Goal: Information Seeking & Learning: Learn about a topic

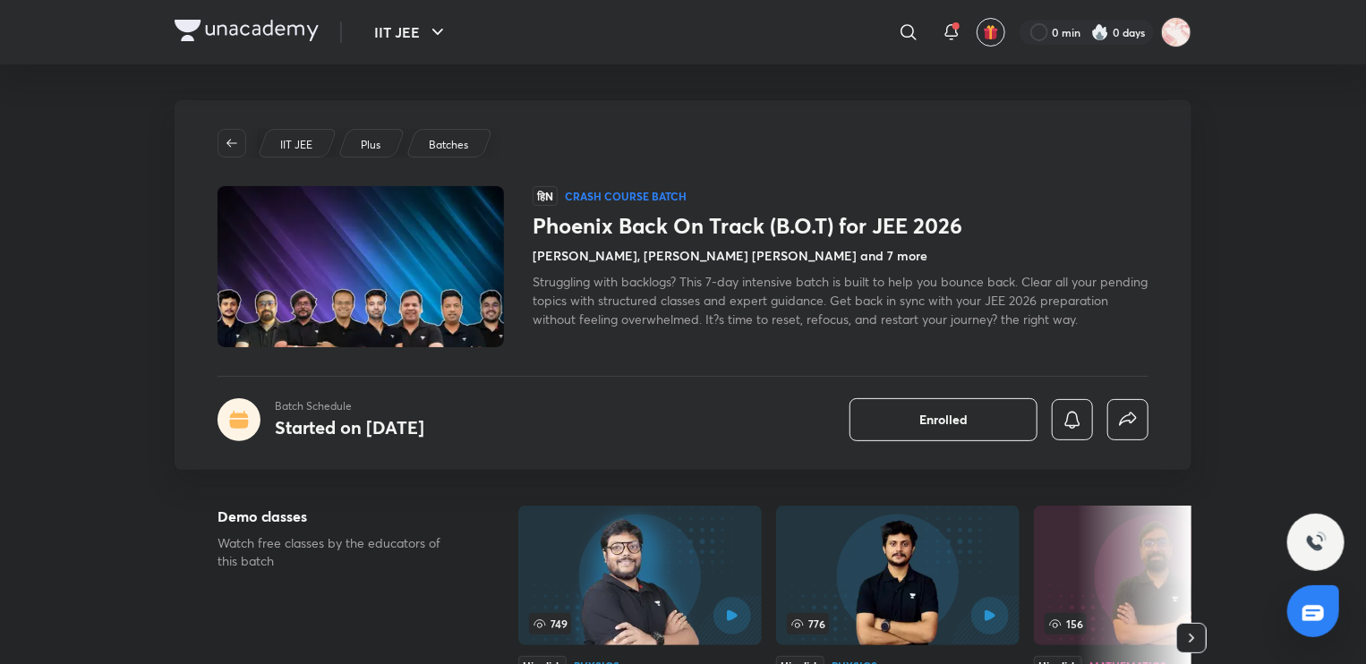
drag, startPoint x: 866, startPoint y: 264, endPoint x: 865, endPoint y: 310, distance: 45.7
click at [865, 310] on div "Phoenix Back On Track (B.O.T) for JEE 2026 [PERSON_NAME], [PERSON_NAME] [PERSON…" at bounding box center [841, 270] width 616 height 115
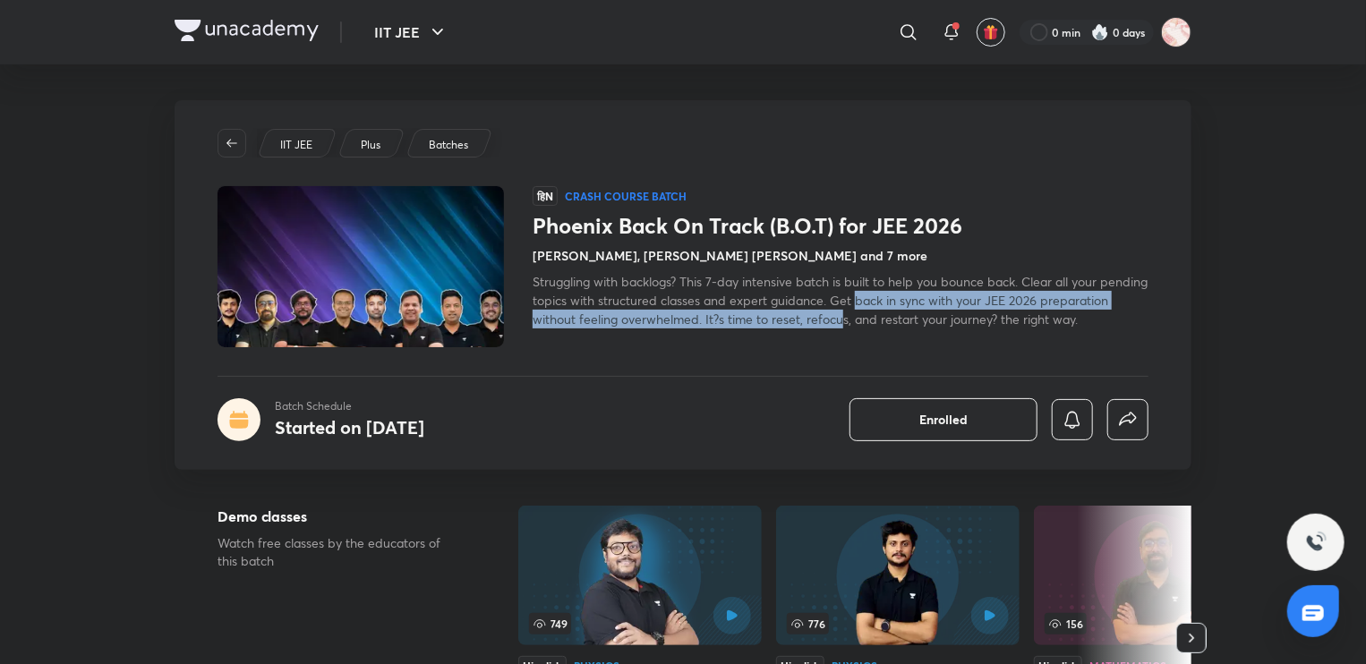
drag, startPoint x: 907, startPoint y: 297, endPoint x: 911, endPoint y: 320, distance: 23.7
click at [911, 320] on span "Struggling with backlogs? This 7-day intensive batch is built to help you bounc…" at bounding box center [840, 300] width 615 height 55
drag, startPoint x: 957, startPoint y: 324, endPoint x: 957, endPoint y: 307, distance: 17.0
click at [957, 307] on span "Struggling with backlogs? This 7-day intensive batch is built to help you bounc…" at bounding box center [840, 300] width 615 height 55
drag, startPoint x: 964, startPoint y: 319, endPoint x: 964, endPoint y: 305, distance: 13.4
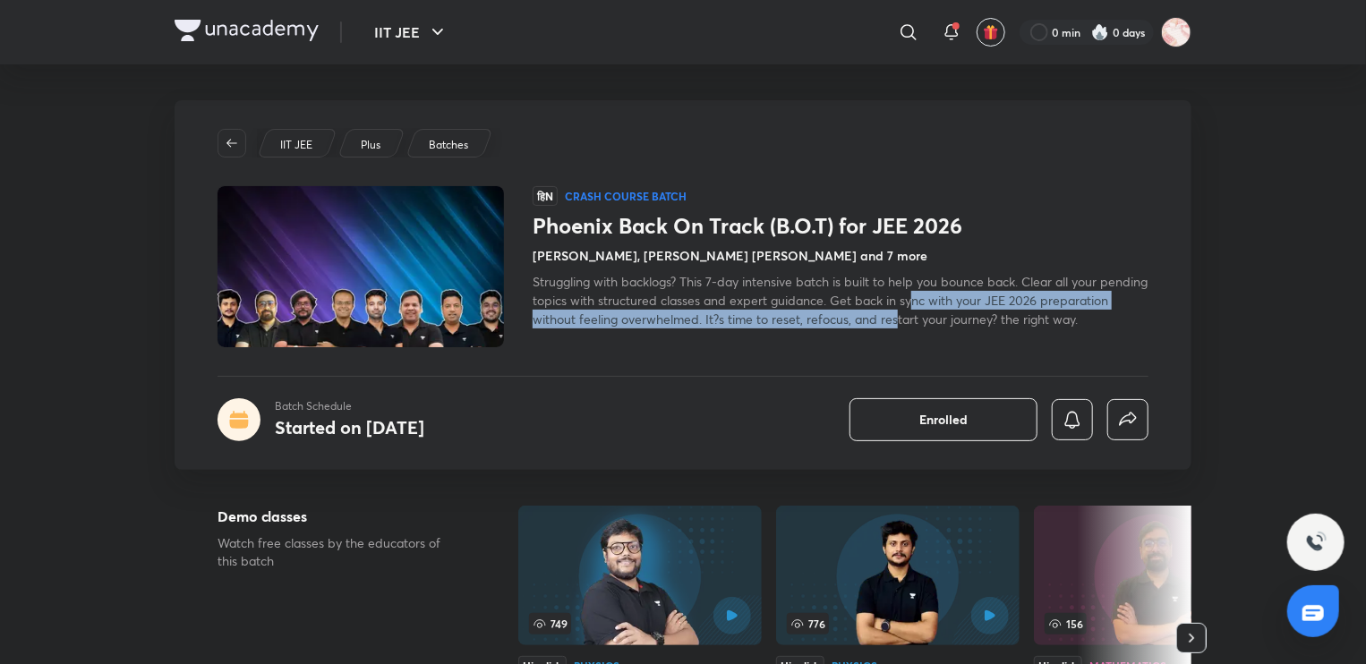
click at [964, 305] on span "Struggling with backlogs? This 7-day intensive batch is built to help you bounc…" at bounding box center [840, 300] width 615 height 55
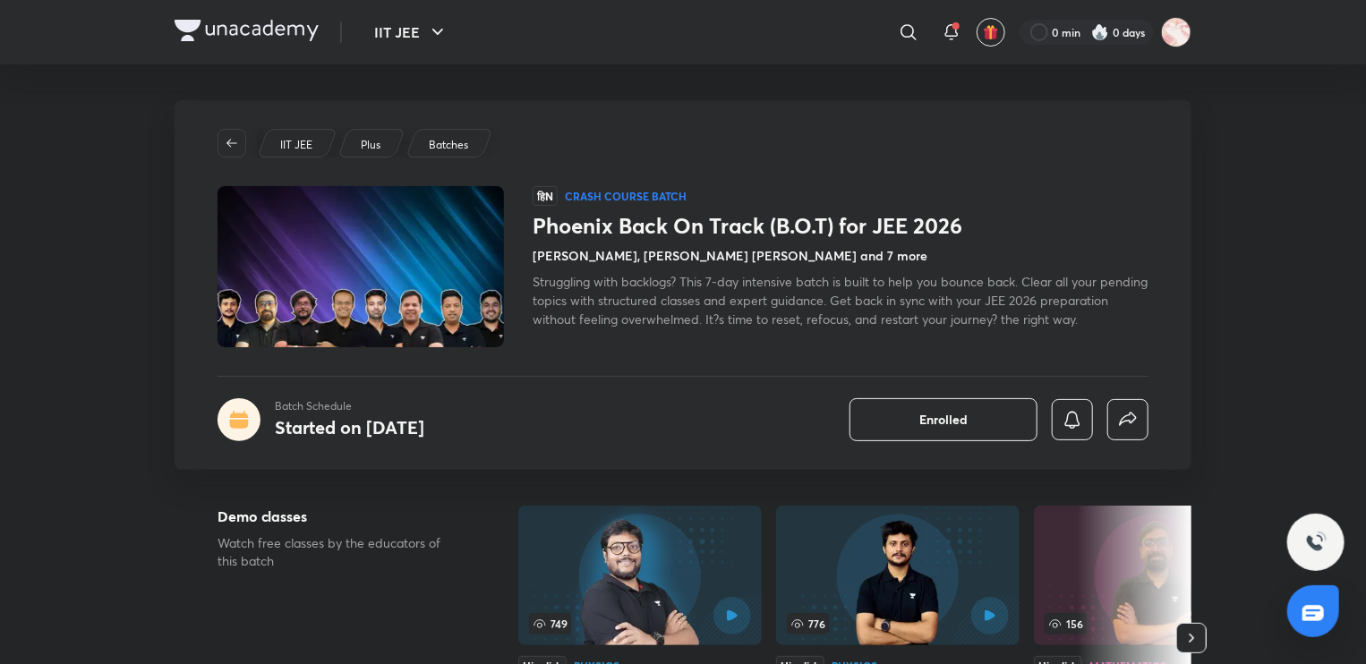
click at [985, 320] on span "Struggling with backlogs? This 7-day intensive batch is built to help you bounc…" at bounding box center [840, 300] width 615 height 55
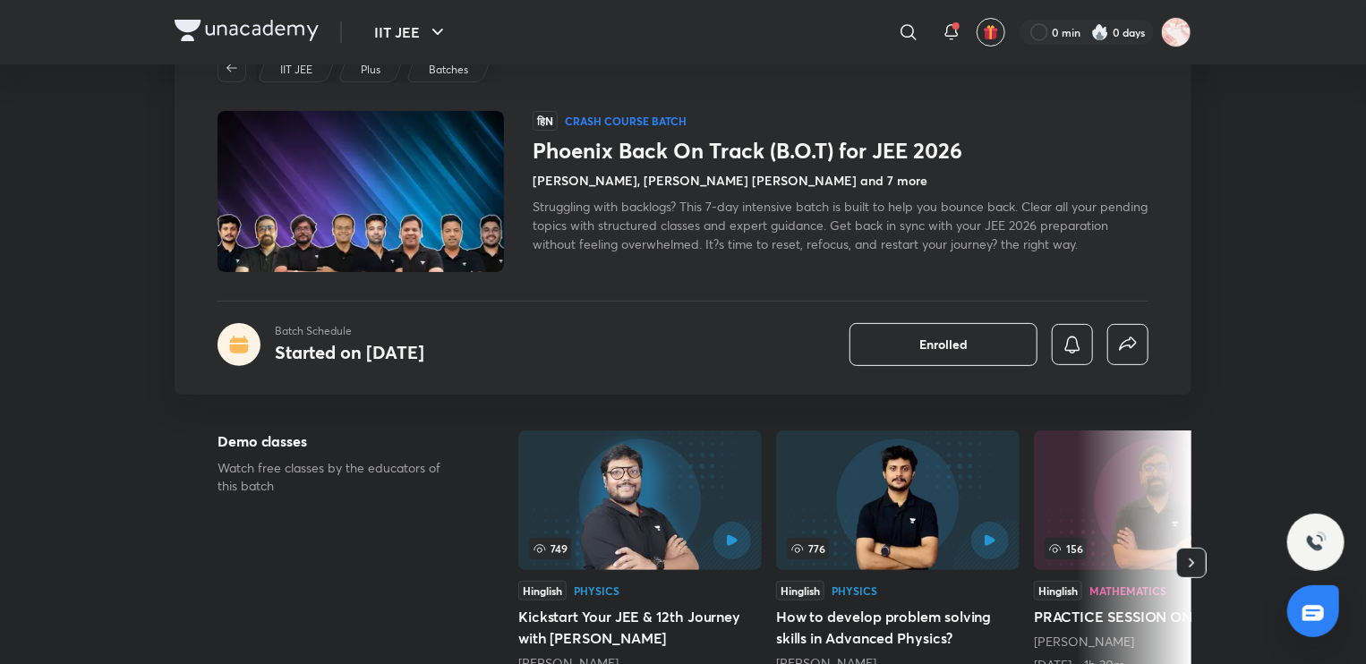
scroll to position [60, 0]
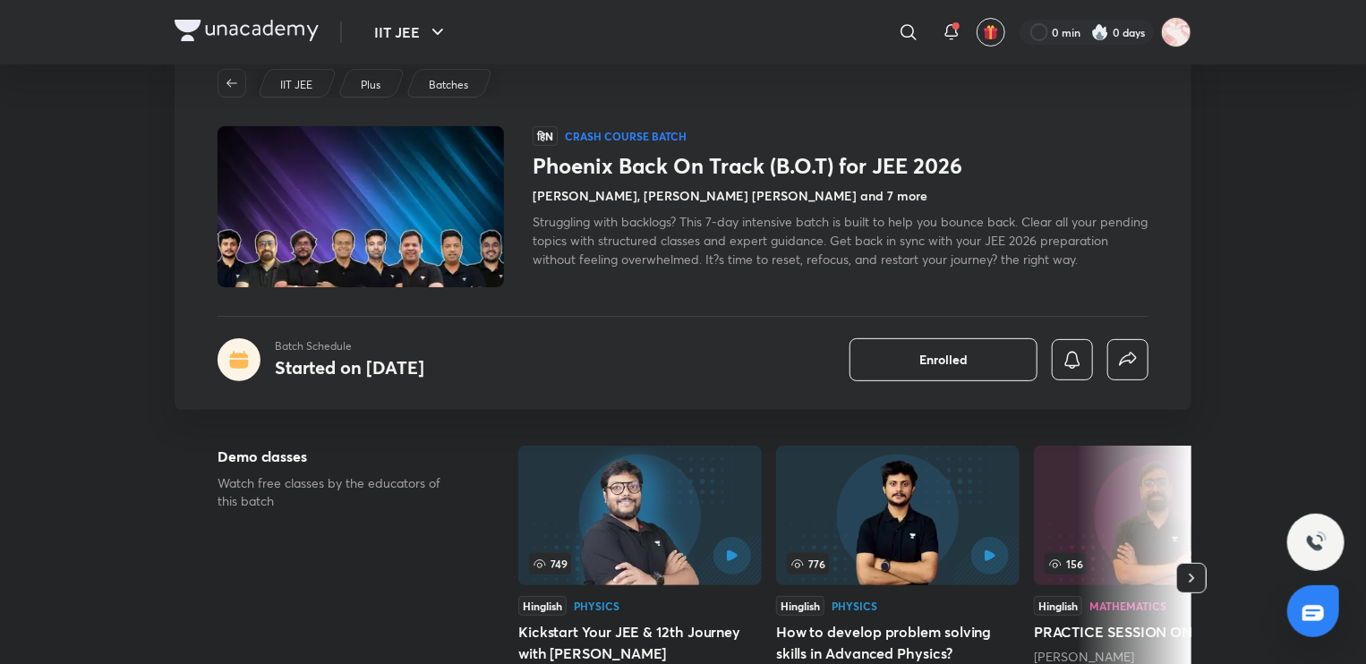
click at [917, 245] on span "Struggling with backlogs? This 7-day intensive batch is built to help you bounc…" at bounding box center [840, 240] width 615 height 55
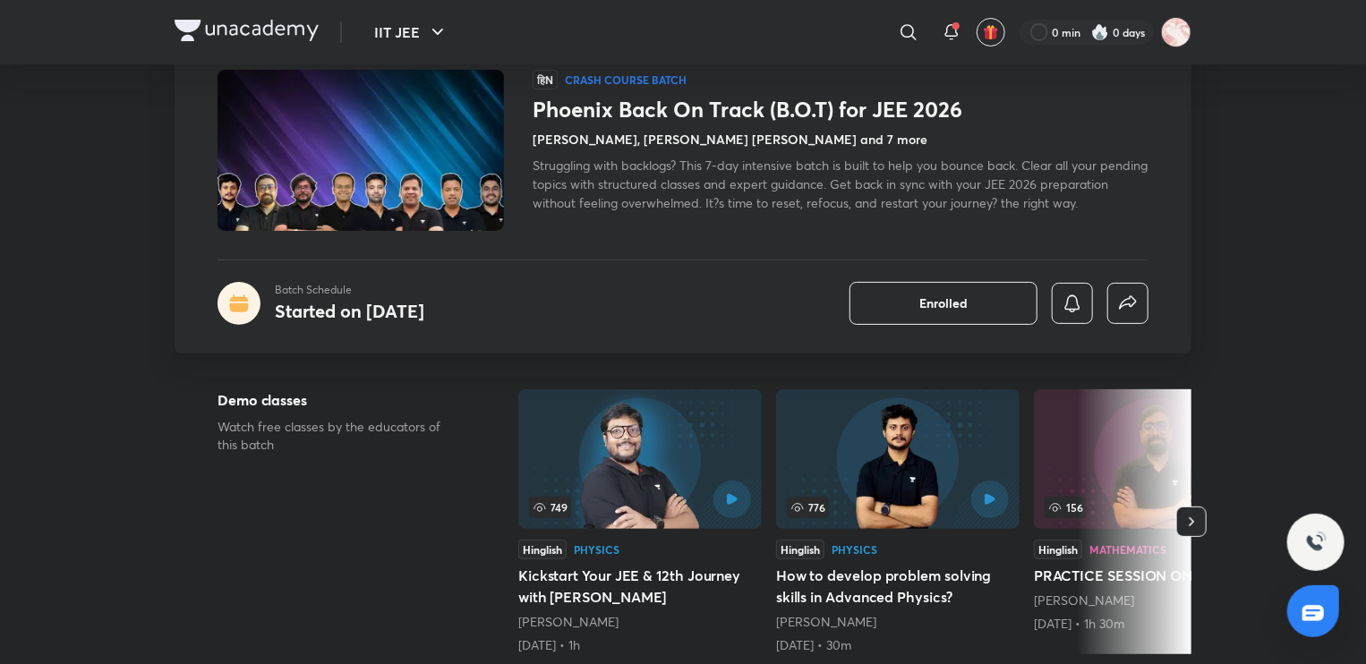
scroll to position [0, 0]
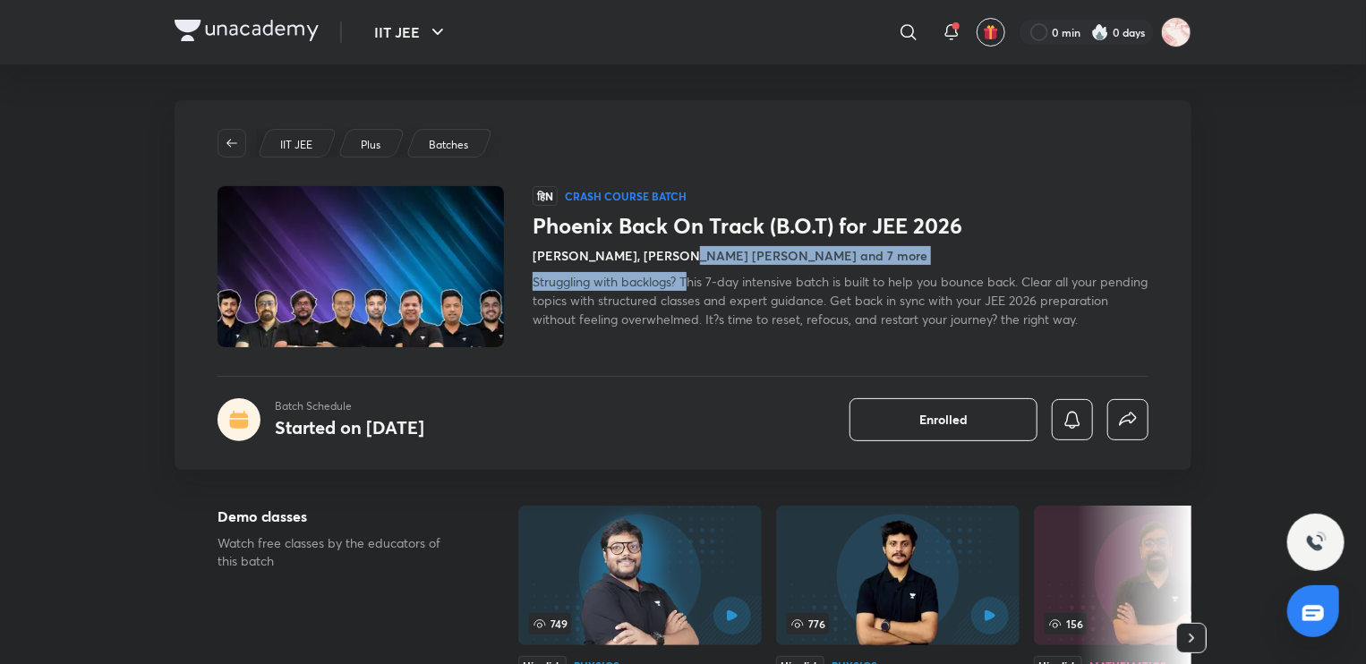
drag, startPoint x: 687, startPoint y: 254, endPoint x: 692, endPoint y: 298, distance: 44.2
click at [692, 298] on div "Phoenix Back On Track (B.O.T) for JEE 2026 [PERSON_NAME], [PERSON_NAME] [PERSON…" at bounding box center [841, 270] width 616 height 115
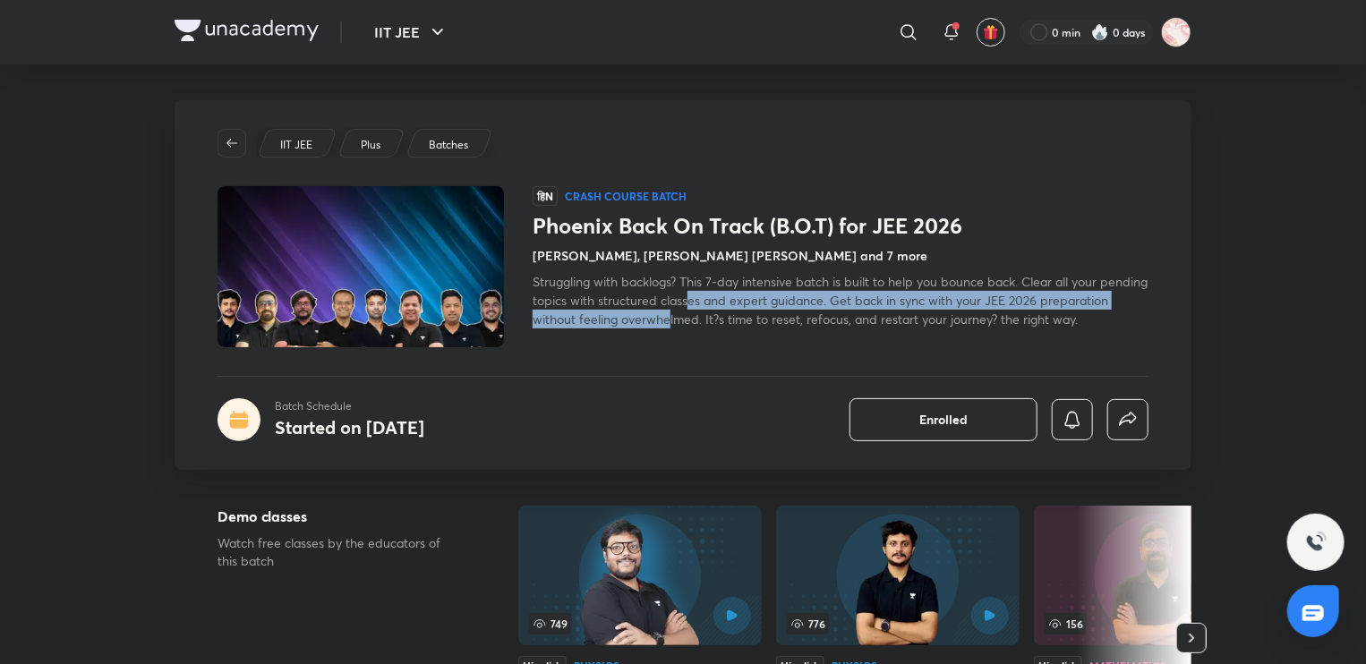
drag, startPoint x: 738, startPoint y: 311, endPoint x: 737, endPoint y: 302, distance: 9.1
click at [737, 302] on span "Struggling with backlogs? This 7-day intensive batch is built to help you bounc…" at bounding box center [840, 300] width 615 height 55
drag, startPoint x: 845, startPoint y: 323, endPoint x: 844, endPoint y: 304, distance: 18.8
click at [844, 304] on span "Struggling with backlogs? This 7-day intensive batch is built to help you bounc…" at bounding box center [840, 300] width 615 height 55
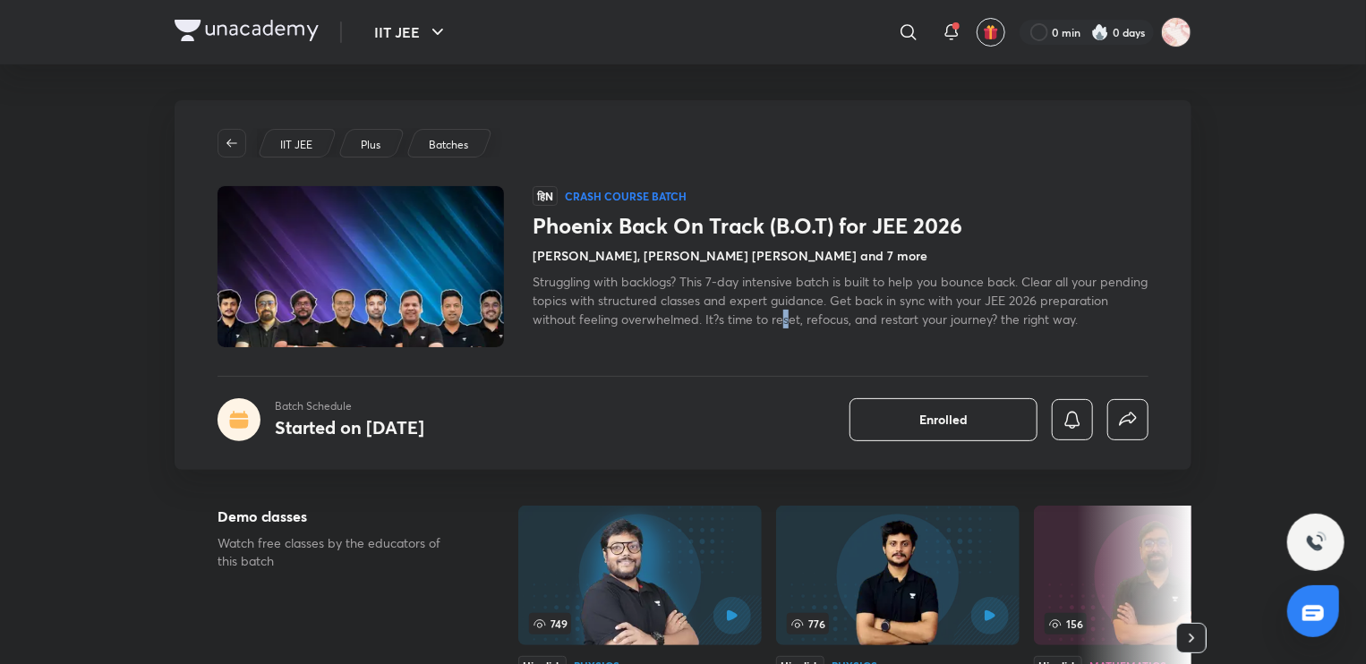
drag, startPoint x: 858, startPoint y: 320, endPoint x: 855, endPoint y: 310, distance: 10.2
click at [855, 310] on span "Struggling with backlogs? This 7-day intensive batch is built to help you bounc…" at bounding box center [840, 300] width 615 height 55
drag, startPoint x: 946, startPoint y: 291, endPoint x: 946, endPoint y: 303, distance: 12.5
click at [946, 303] on span "Struggling with backlogs? This 7-day intensive batch is built to help you bounc…" at bounding box center [840, 300] width 615 height 55
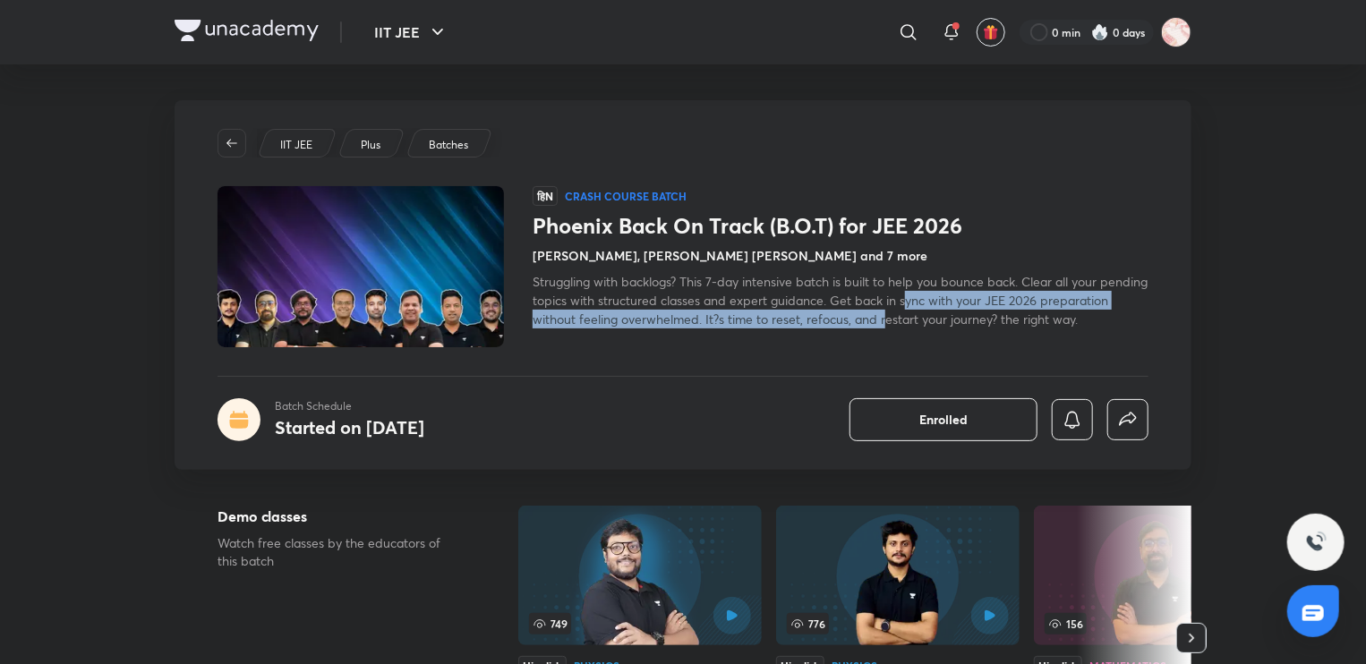
drag, startPoint x: 953, startPoint y: 314, endPoint x: 956, endPoint y: 290, distance: 24.3
click at [956, 290] on span "Struggling with backlogs? This 7-day intensive batch is built to help you bounc…" at bounding box center [840, 300] width 615 height 55
drag, startPoint x: 1004, startPoint y: 321, endPoint x: 995, endPoint y: 303, distance: 20.0
click at [995, 303] on span "Struggling with backlogs? This 7-day intensive batch is built to help you bounc…" at bounding box center [840, 300] width 615 height 55
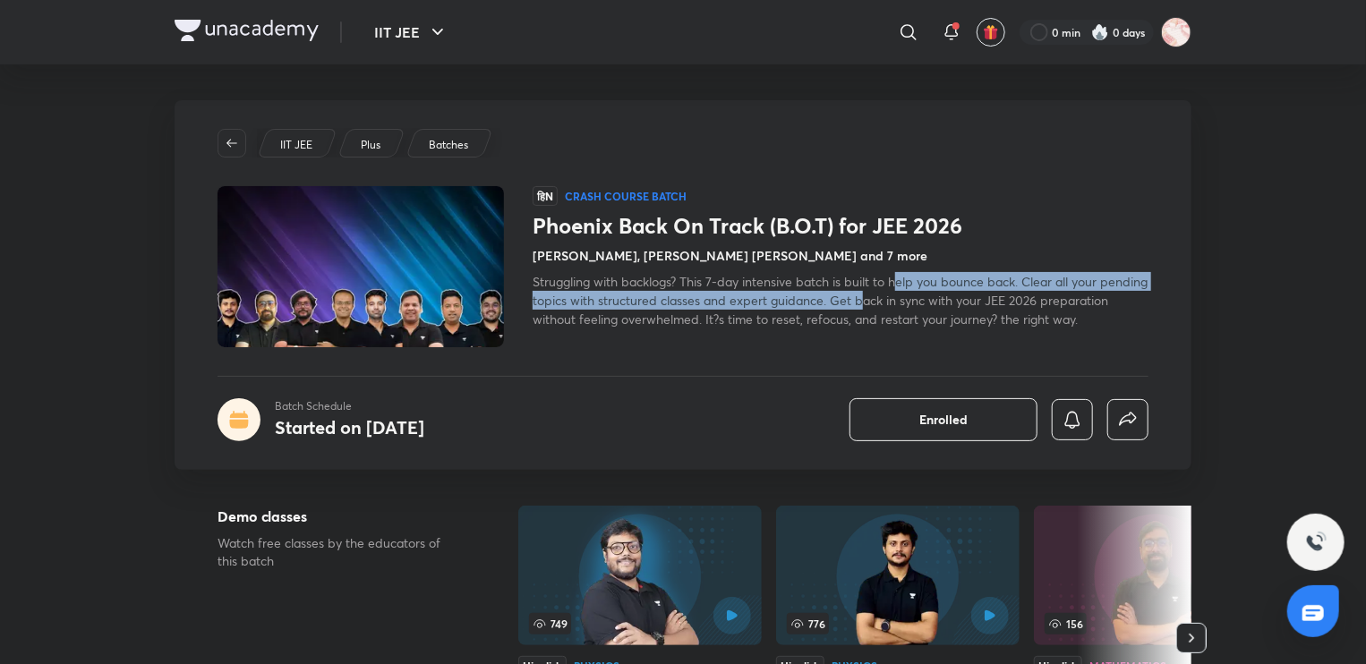
drag, startPoint x: 902, startPoint y: 282, endPoint x: 914, endPoint y: 297, distance: 19.2
click at [914, 297] on span "Struggling with backlogs? This 7-day intensive batch is built to help you bounc…" at bounding box center [840, 300] width 615 height 55
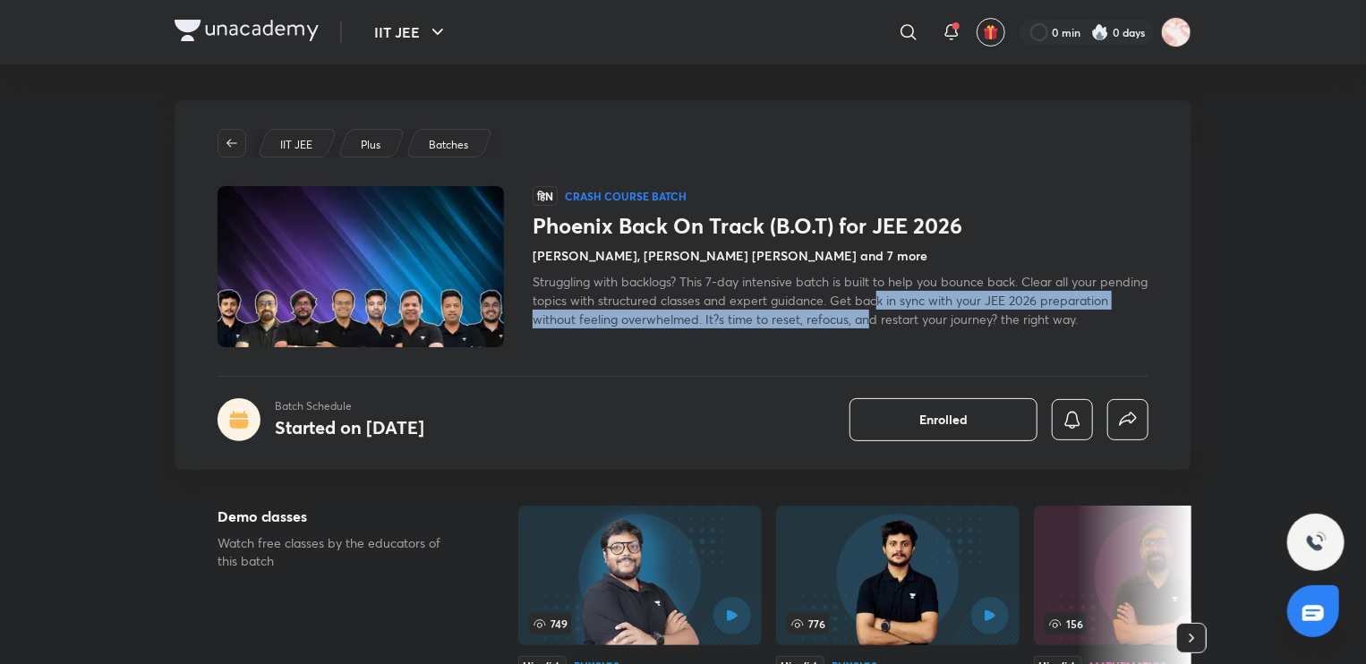
drag, startPoint x: 928, startPoint y: 298, endPoint x: 938, endPoint y: 317, distance: 21.2
click at [938, 317] on span "Struggling with backlogs? This 7-day intensive batch is built to help you bounc…" at bounding box center [840, 300] width 615 height 55
drag, startPoint x: 966, startPoint y: 319, endPoint x: 962, endPoint y: 307, distance: 12.2
click at [962, 307] on span "Struggling with backlogs? This 7-day intensive batch is built to help you bounc…" at bounding box center [840, 300] width 615 height 55
drag, startPoint x: 1003, startPoint y: 318, endPoint x: 990, endPoint y: 306, distance: 17.1
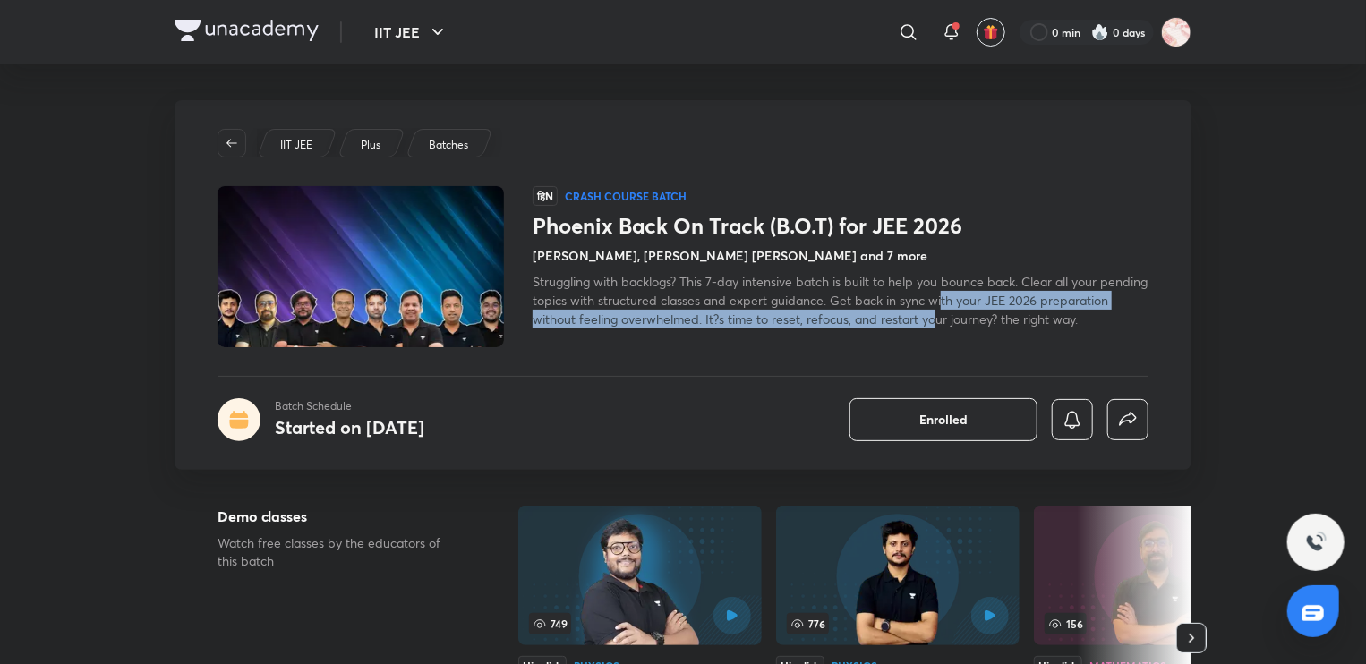
click at [990, 306] on span "Struggling with backlogs? This 7-day intensive batch is built to help you bounc…" at bounding box center [840, 300] width 615 height 55
drag, startPoint x: 1032, startPoint y: 326, endPoint x: 1013, endPoint y: 300, distance: 32.0
click at [1013, 300] on span "Struggling with backlogs? This 7-day intensive batch is built to help you bounc…" at bounding box center [840, 300] width 615 height 55
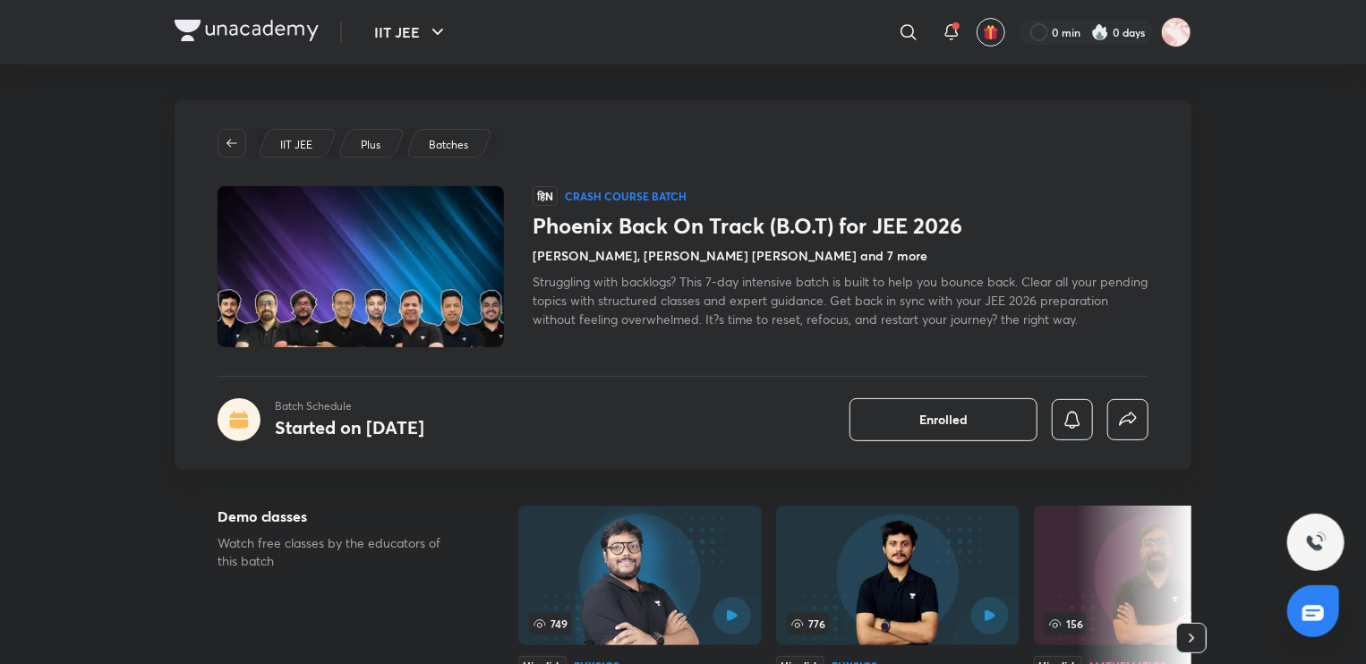
click at [642, 286] on span "Struggling with backlogs? This 7-day intensive batch is built to help you bounc…" at bounding box center [840, 300] width 615 height 55
click at [733, 292] on span "Struggling with backlogs? This 7-day intensive batch is built to help you bounc…" at bounding box center [840, 300] width 615 height 55
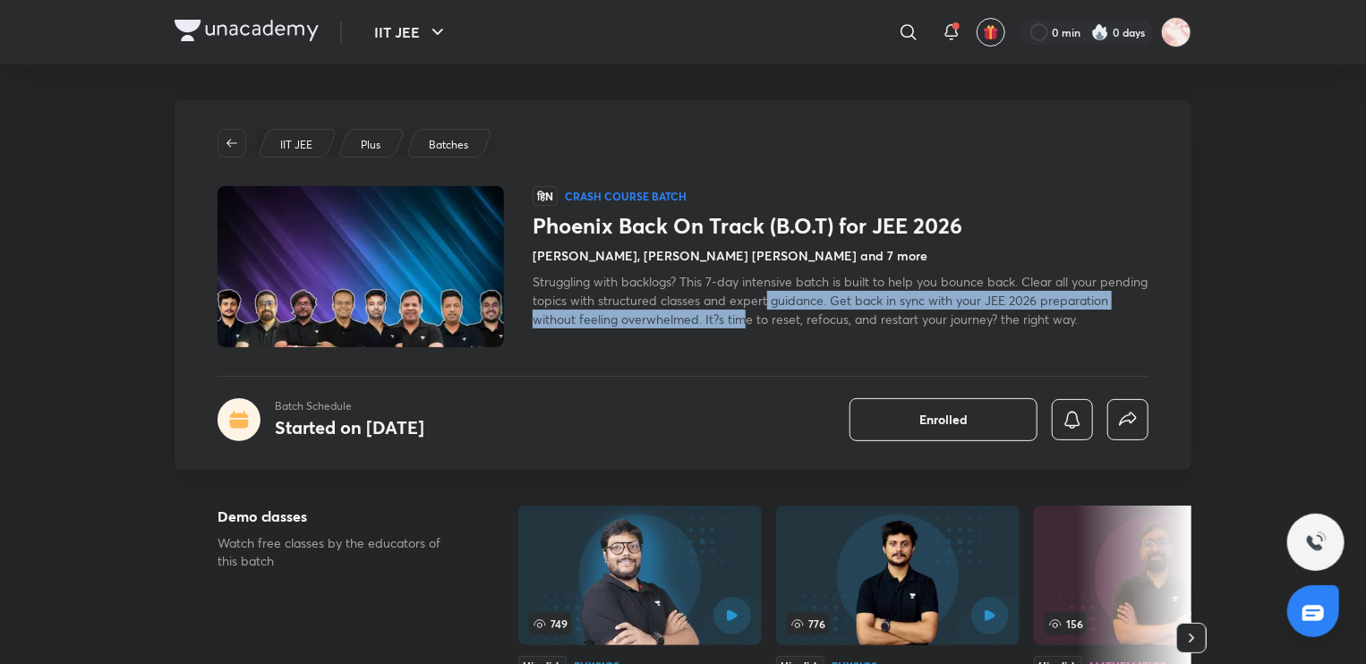
drag, startPoint x: 816, startPoint y: 293, endPoint x: 820, endPoint y: 303, distance: 11.3
click at [820, 303] on span "Struggling with backlogs? This 7-day intensive batch is built to help you bounc…" at bounding box center [840, 300] width 615 height 55
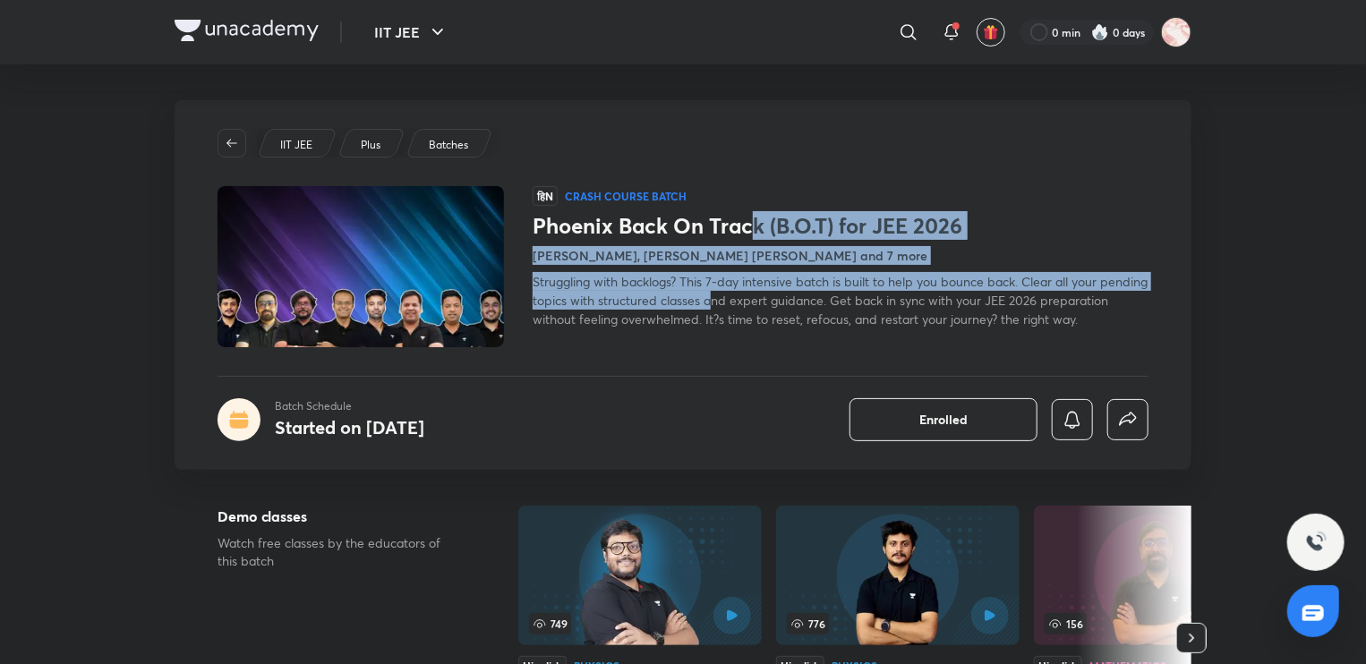
drag, startPoint x: 755, startPoint y: 228, endPoint x: 760, endPoint y: 302, distance: 73.5
click at [760, 302] on div "Phoenix Back On Track (B.O.T) for JEE 2026 [PERSON_NAME], [PERSON_NAME] [PERSON…" at bounding box center [841, 270] width 616 height 115
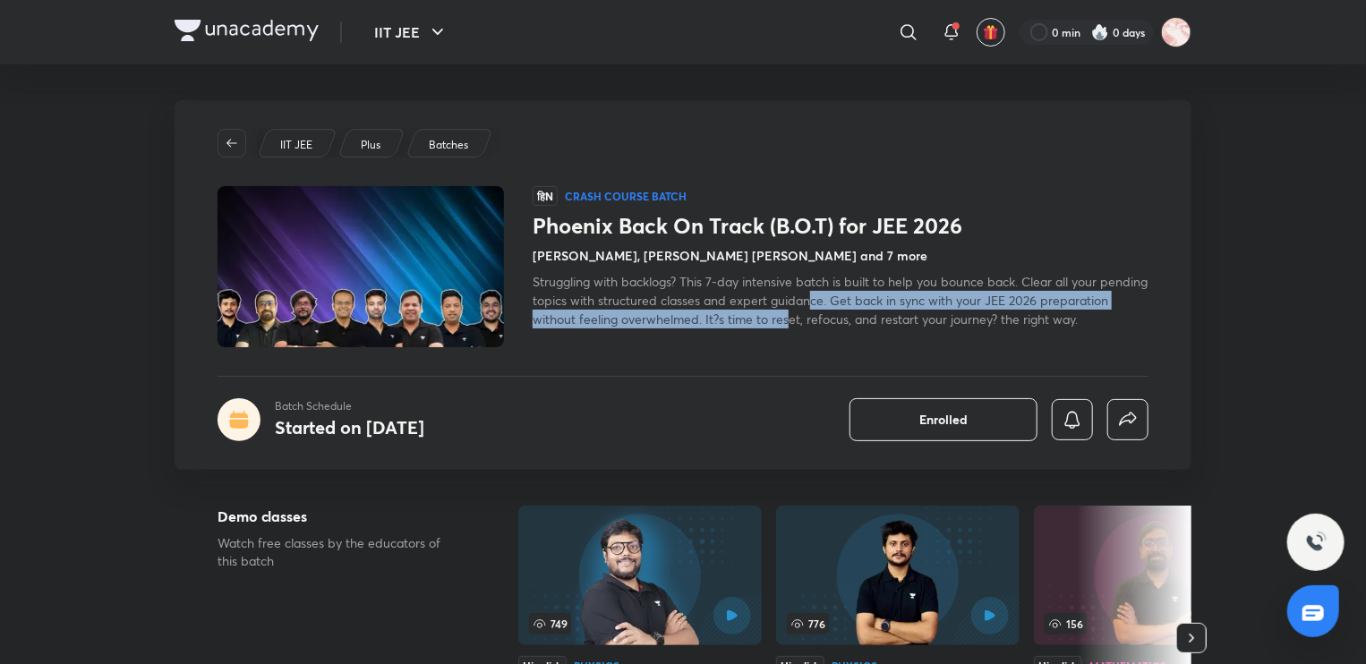
drag, startPoint x: 862, startPoint y: 300, endPoint x: 859, endPoint y: 315, distance: 15.5
click at [859, 315] on span "Struggling with backlogs? This 7-day intensive batch is built to help you bounc…" at bounding box center [840, 300] width 615 height 55
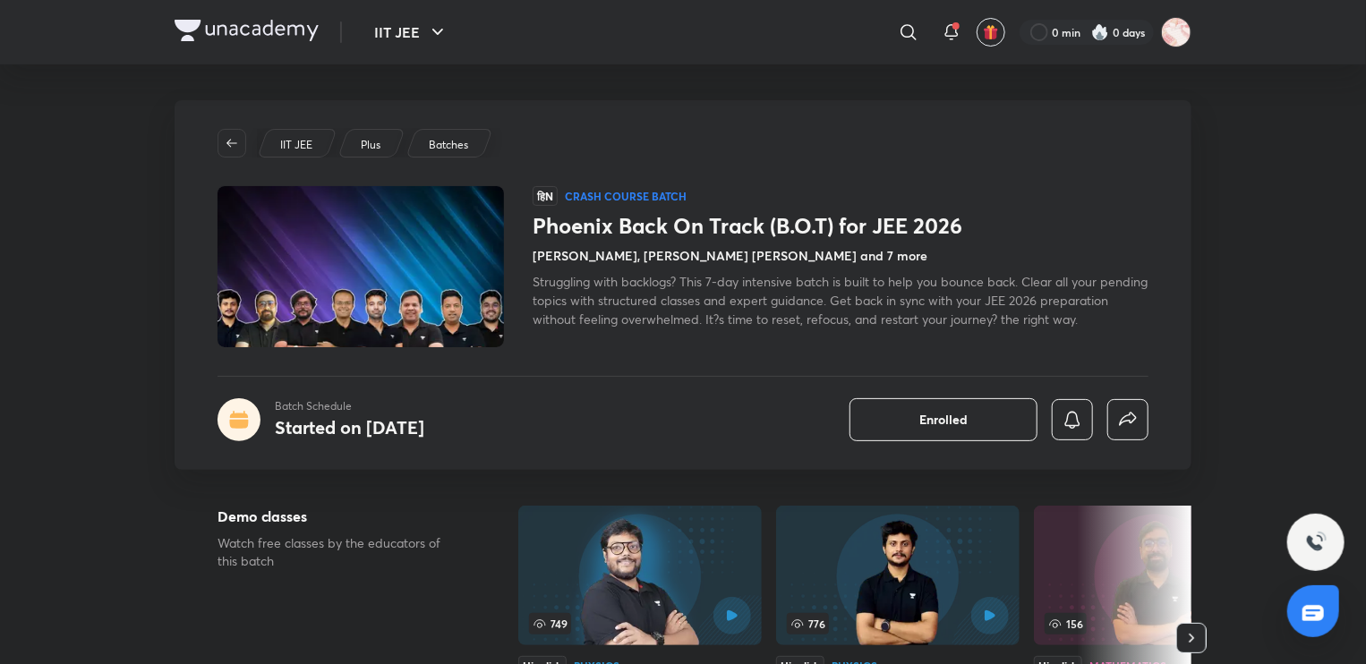
click at [934, 324] on span "Struggling with backlogs? This 7-day intensive batch is built to help you bounc…" at bounding box center [840, 300] width 615 height 55
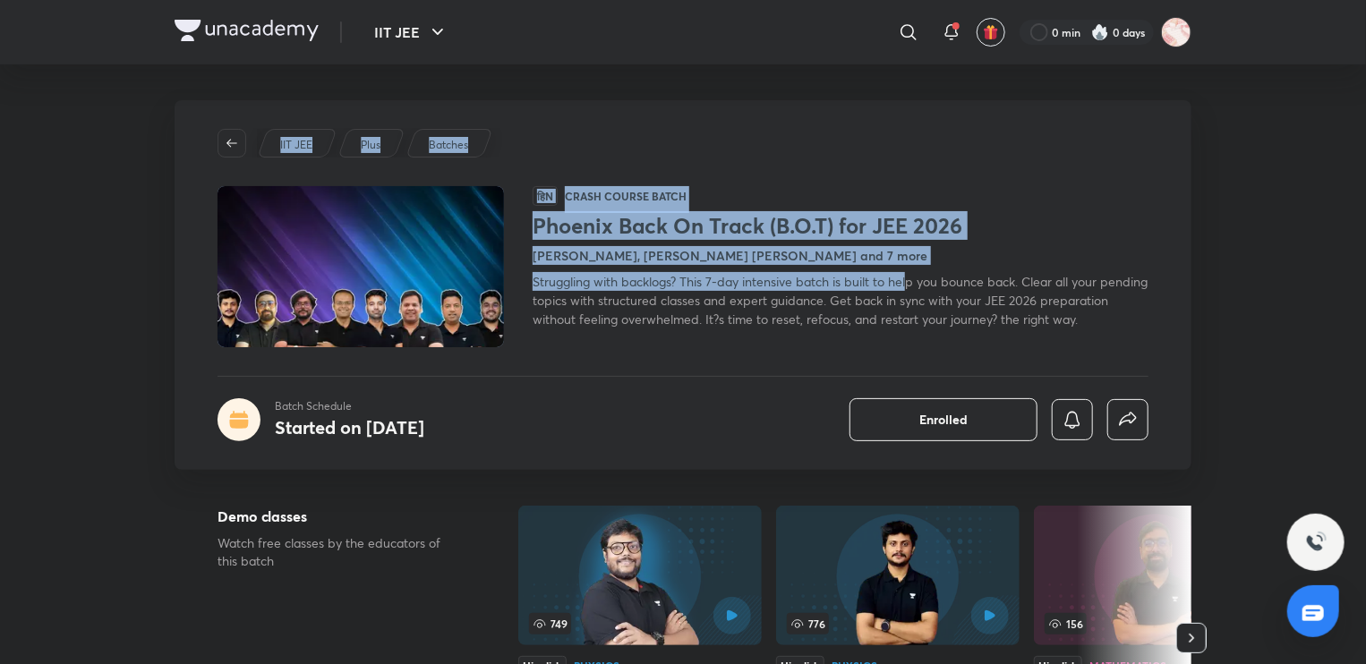
drag, startPoint x: 910, startPoint y: 270, endPoint x: 1185, endPoint y: -69, distance: 436.6
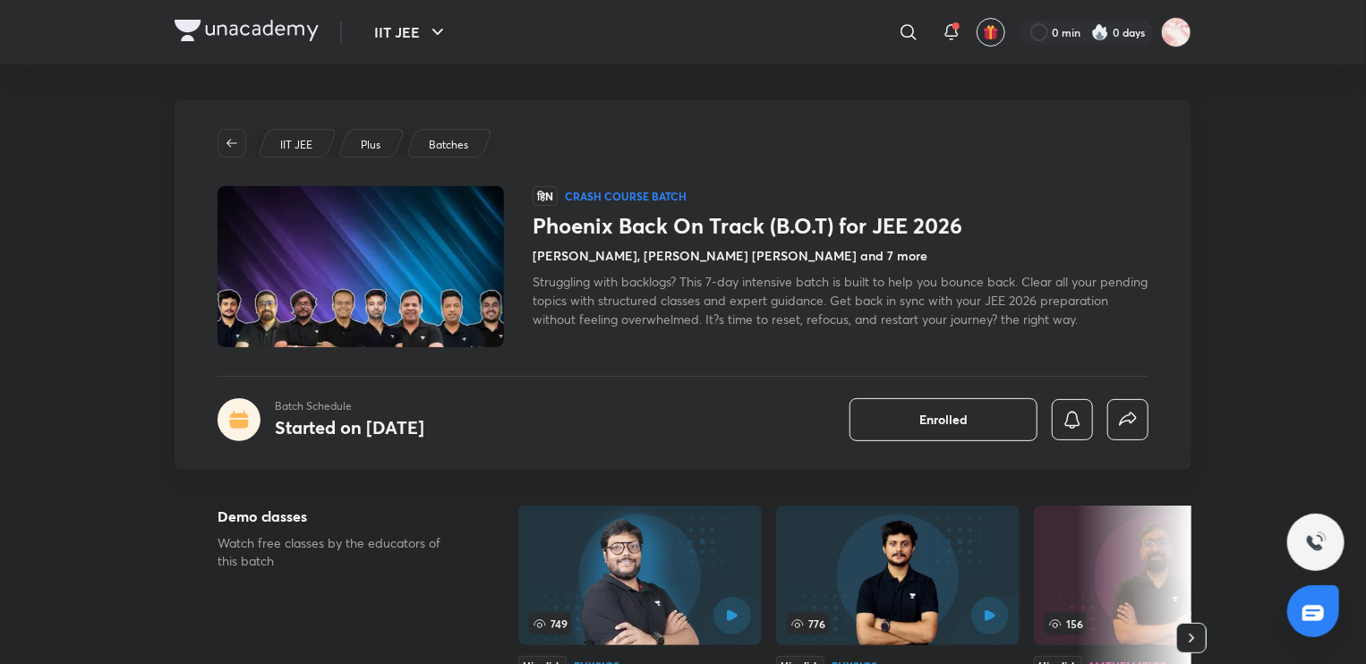
click at [999, 321] on span "Struggling with backlogs? This 7-day intensive batch is built to help you bounc…" at bounding box center [840, 300] width 615 height 55
